Goal: Information Seeking & Learning: Learn about a topic

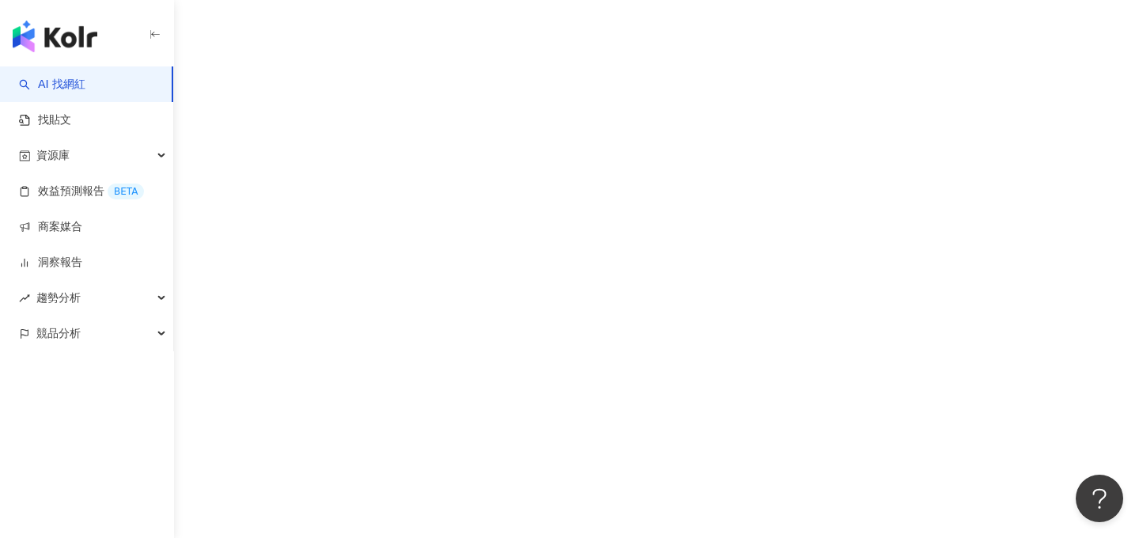
scroll to position [71, 0]
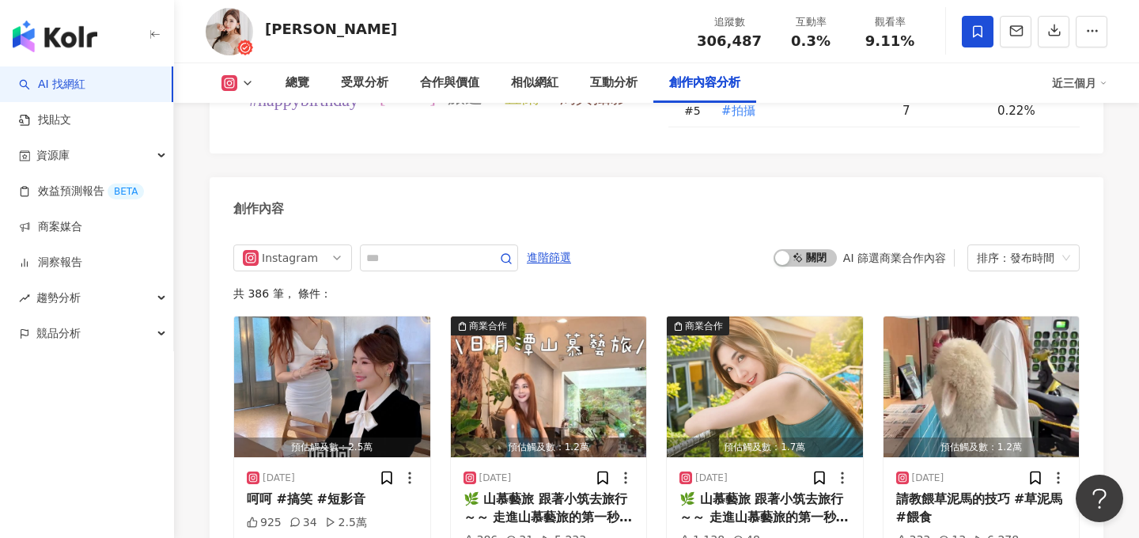
scroll to position [4909, 0]
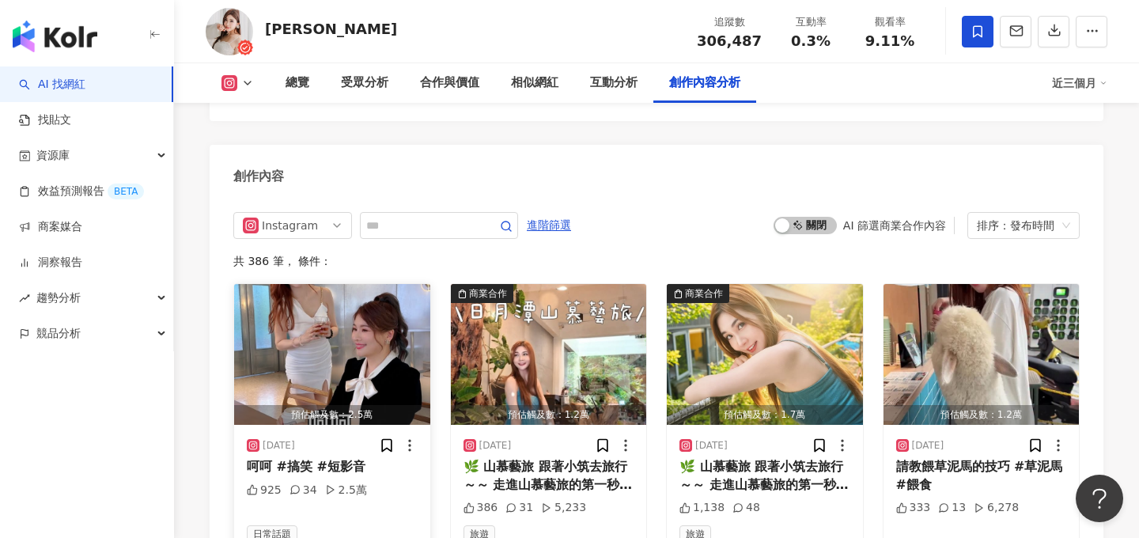
click at [263, 285] on img "button" at bounding box center [332, 354] width 196 height 141
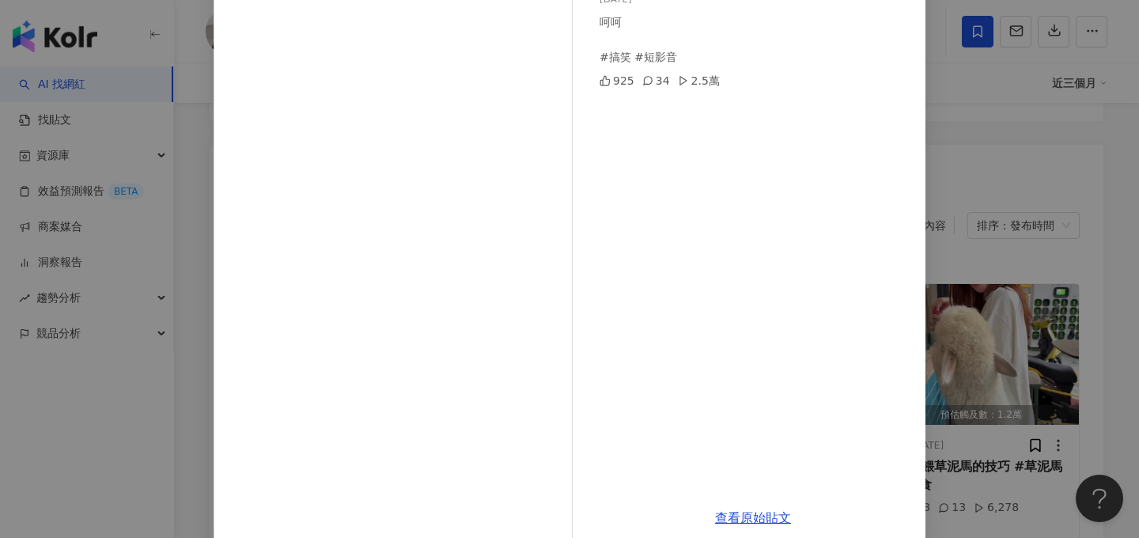
scroll to position [172, 0]
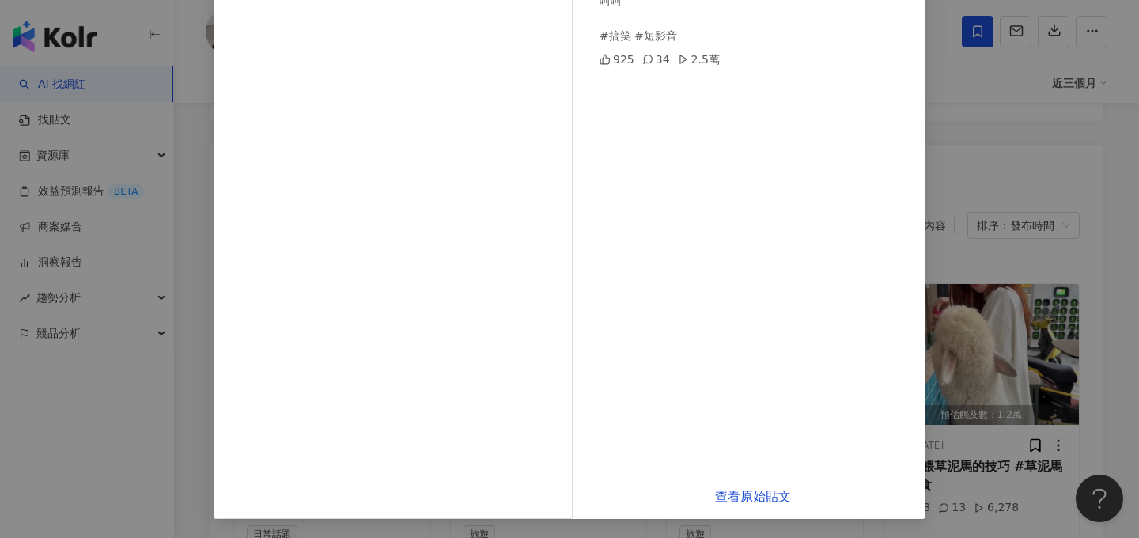
click at [1054, 316] on div "張小筑 Ya Chu 2025/9/25 呵呵 #搞笑 #短影音 925 34 2.5萬 查看原始貼文" at bounding box center [569, 269] width 1139 height 538
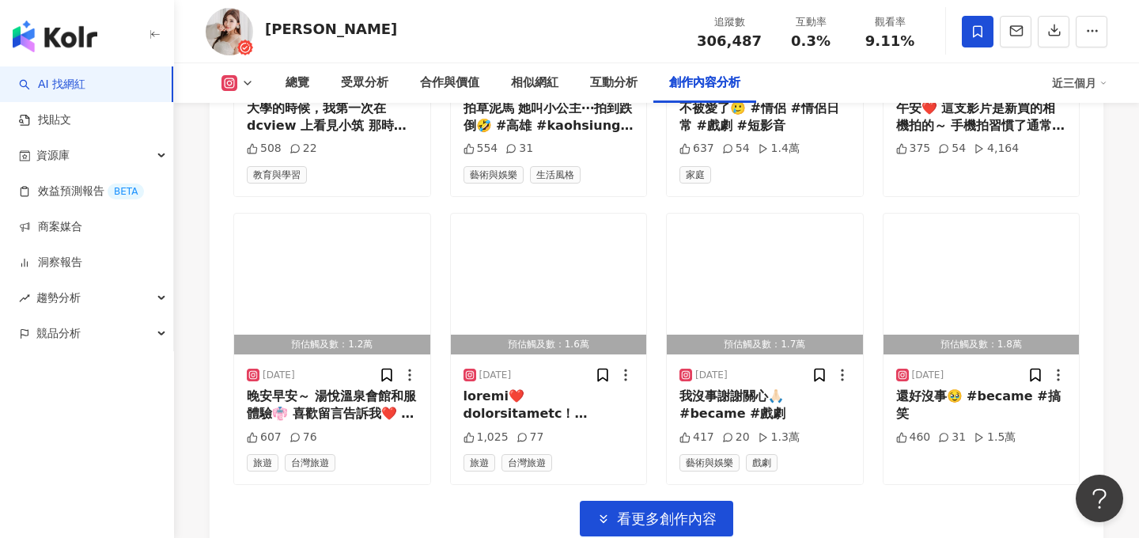
scroll to position [5557, 0]
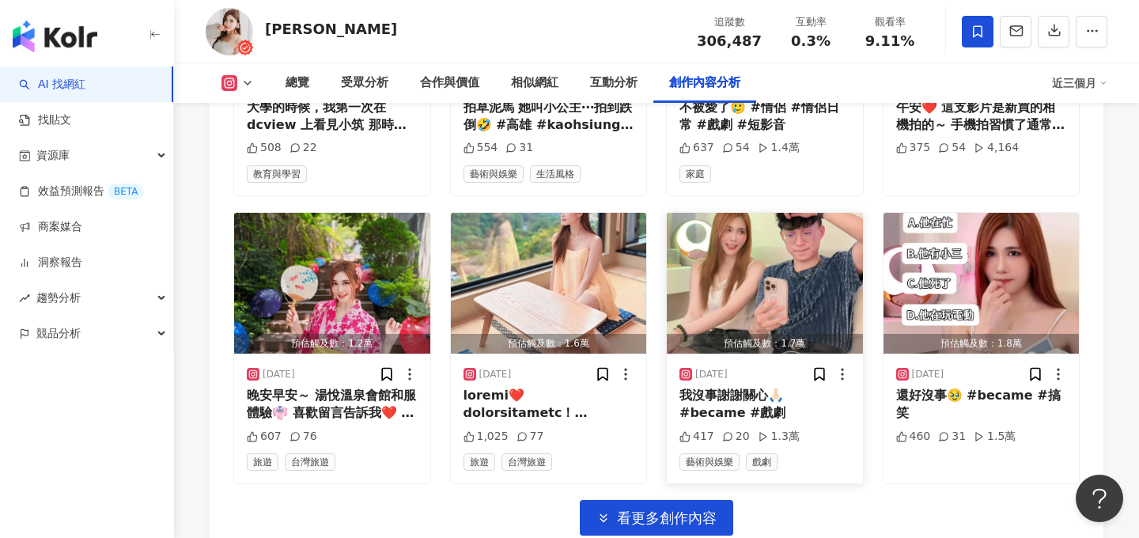
click at [752, 213] on img "button" at bounding box center [765, 283] width 196 height 141
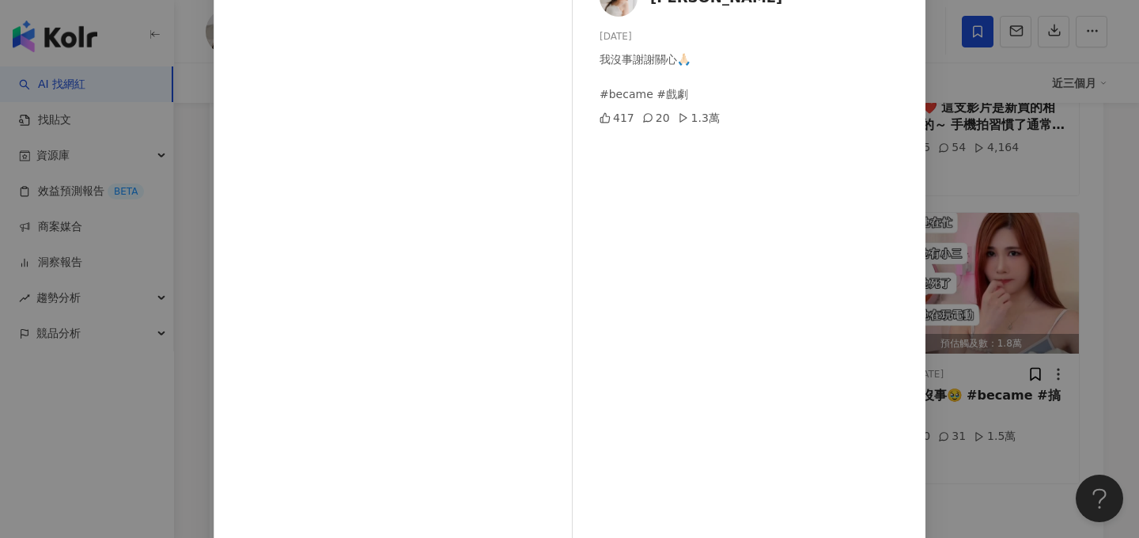
scroll to position [133, 0]
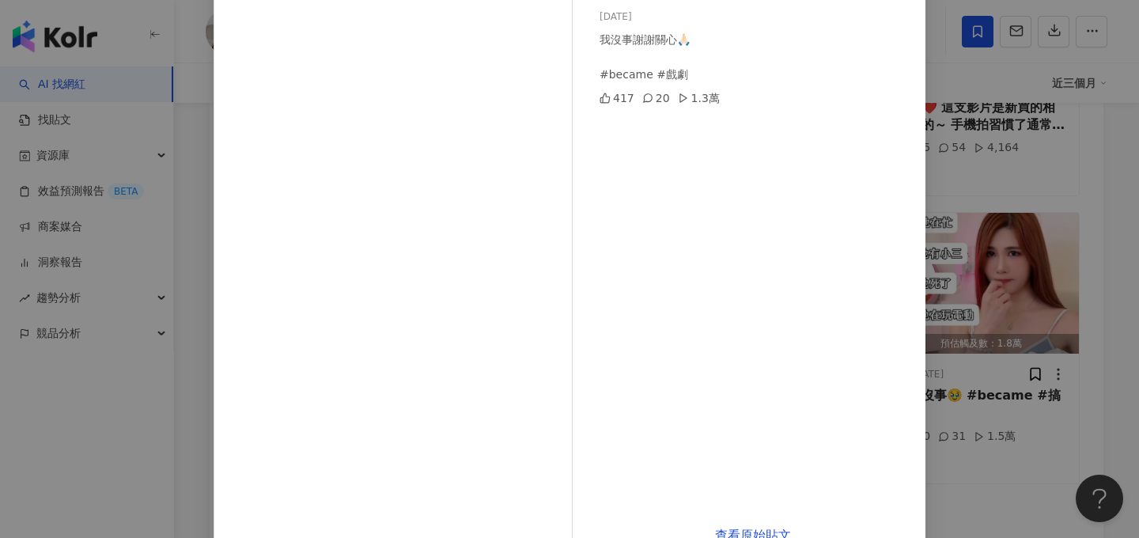
click at [1022, 366] on div "張小筑 Ya Chu 2025/9/15 我沒事謝謝關心🙏🏻 #became #戲劇 417 20 1.3萬 查看原始貼文" at bounding box center [569, 269] width 1139 height 538
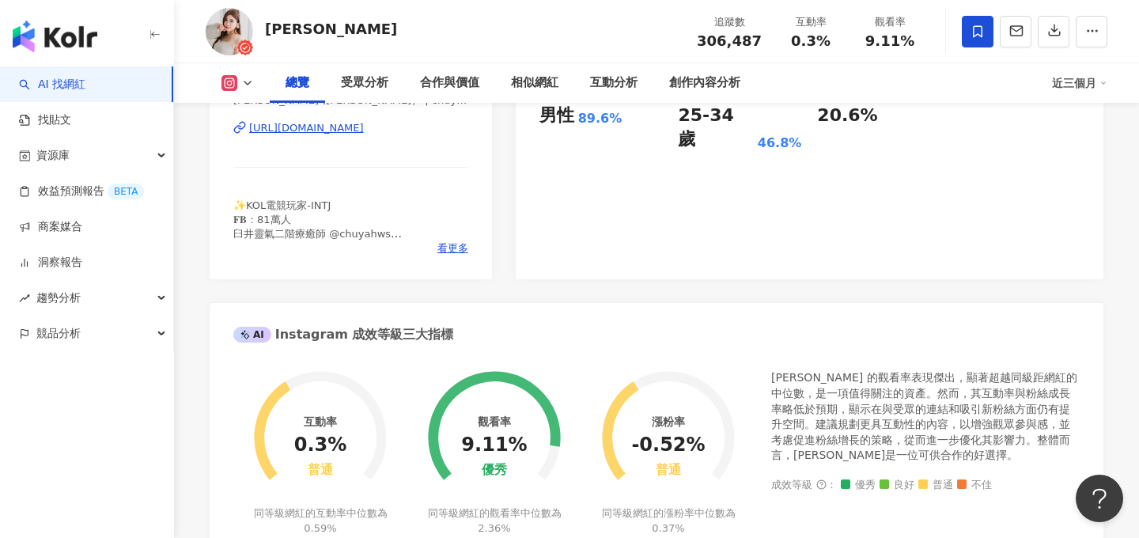
scroll to position [0, 0]
